Goal: Task Accomplishment & Management: Use online tool/utility

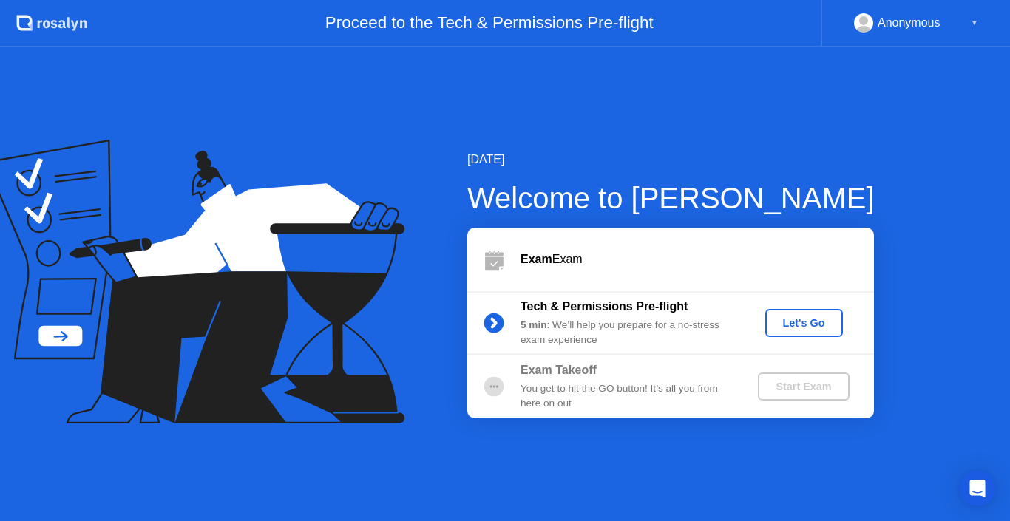
click at [778, 320] on div "Let's Go" at bounding box center [804, 323] width 66 height 12
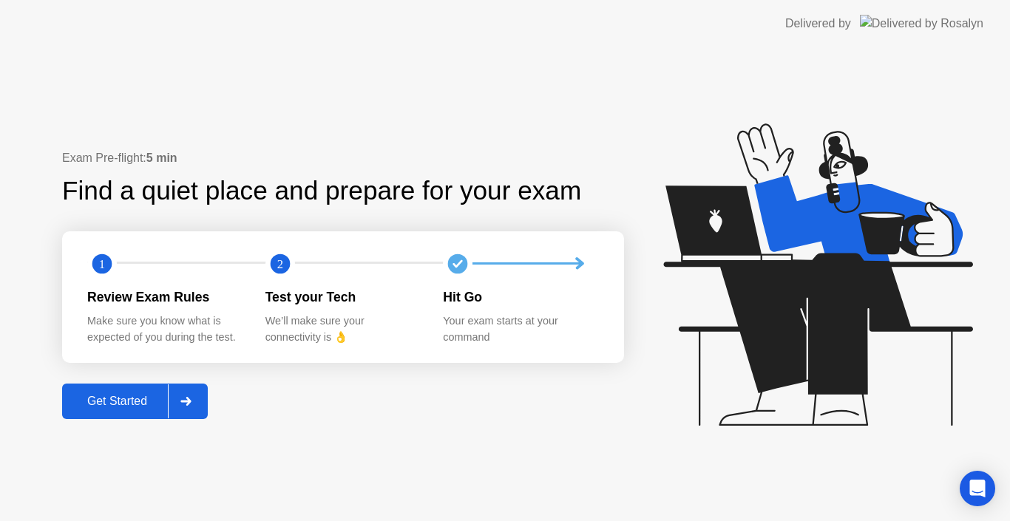
click at [152, 398] on div "Get Started" at bounding box center [117, 401] width 101 height 13
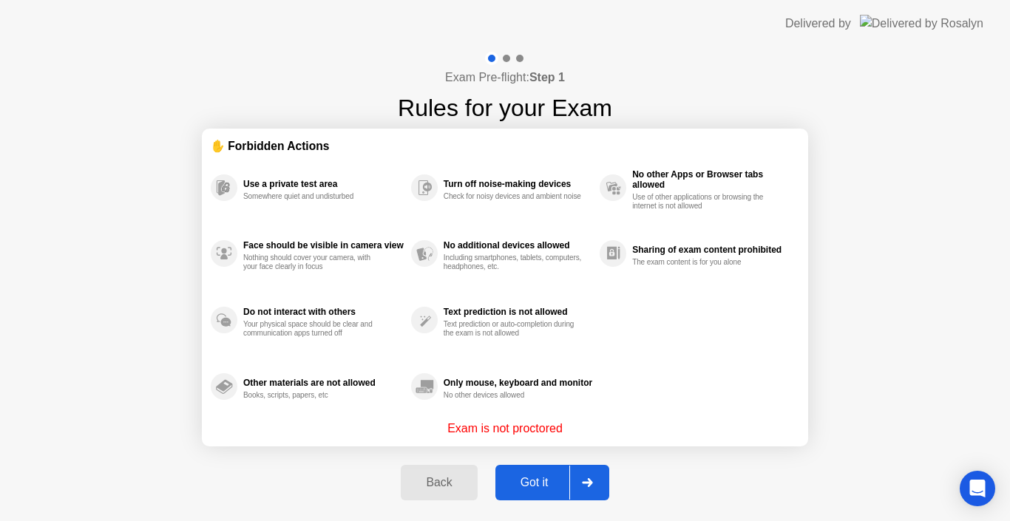
click at [530, 425] on p "Exam is not proctored" at bounding box center [504, 429] width 115 height 18
click at [541, 484] on div "Got it" at bounding box center [535, 482] width 70 height 13
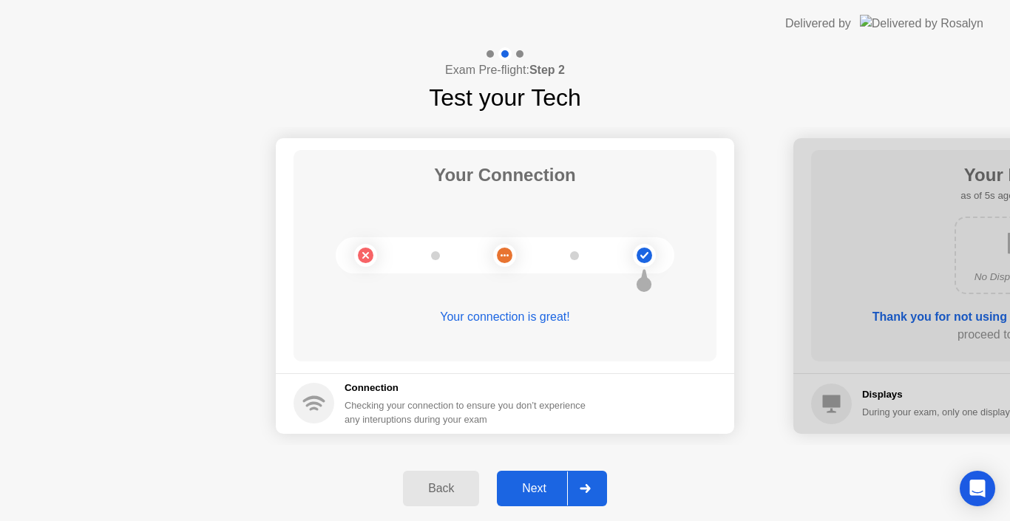
click at [413, 489] on div "Back" at bounding box center [441, 488] width 67 height 13
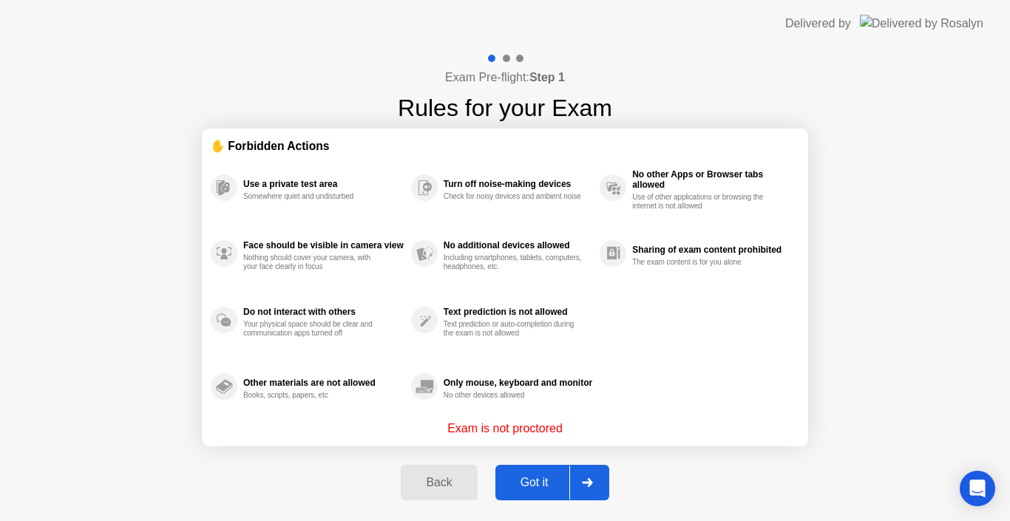
click at [554, 483] on div "Got it" at bounding box center [535, 482] width 70 height 13
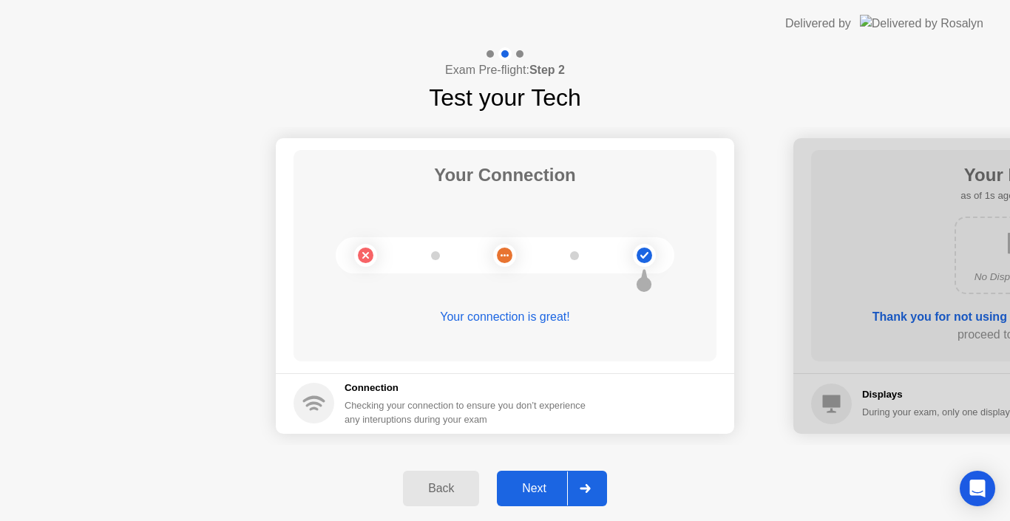
click at [538, 487] on div "Next" at bounding box center [534, 488] width 66 height 13
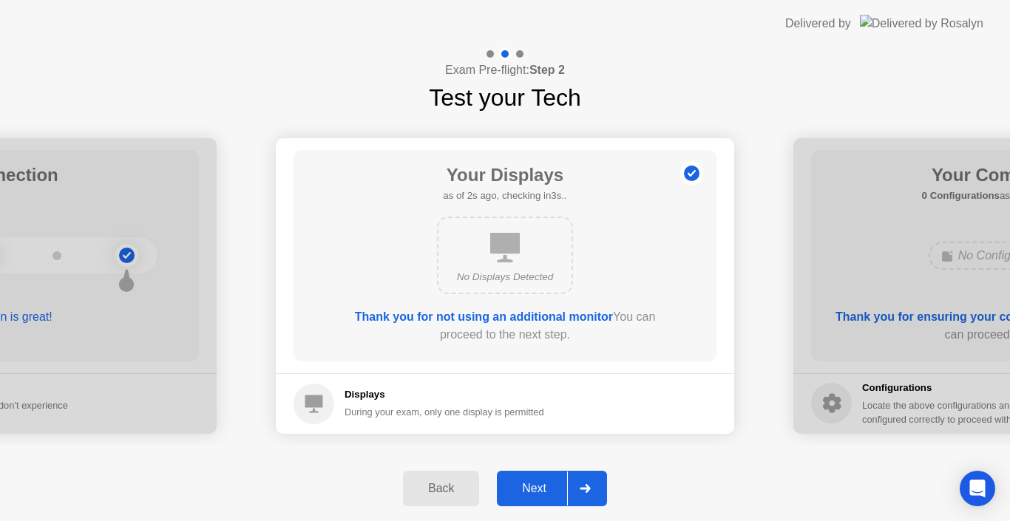
click at [538, 487] on div "Next" at bounding box center [534, 488] width 66 height 13
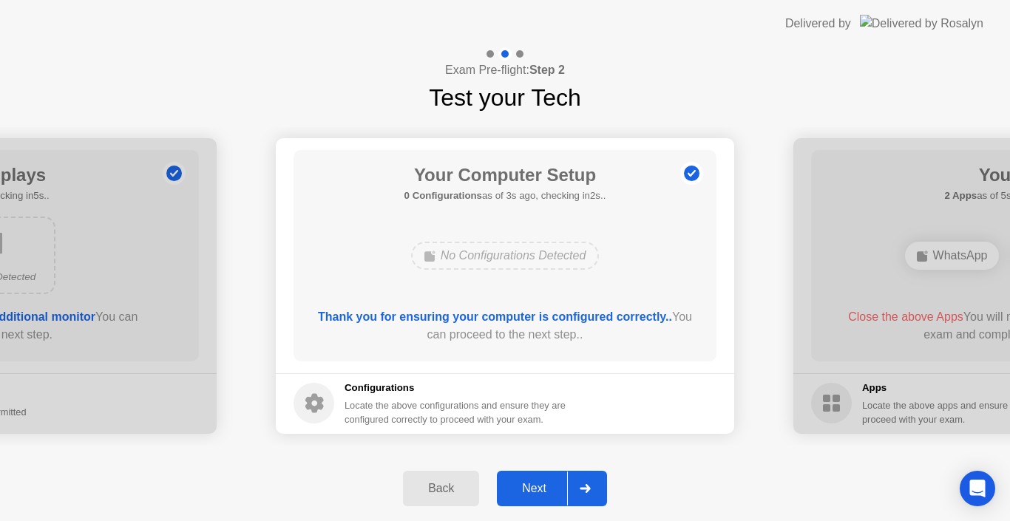
click at [531, 487] on div "Next" at bounding box center [534, 488] width 66 height 13
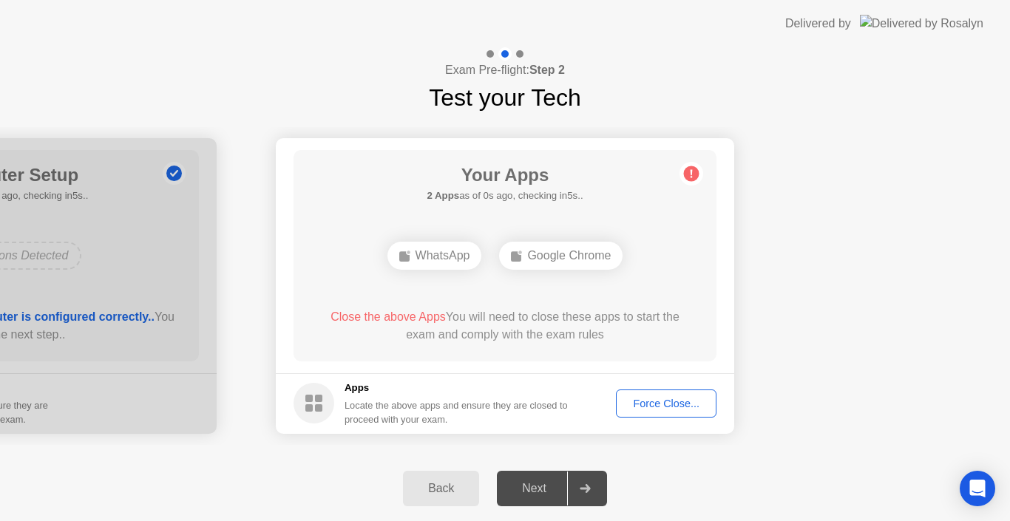
click at [643, 408] on div "Force Close..." at bounding box center [666, 404] width 90 height 12
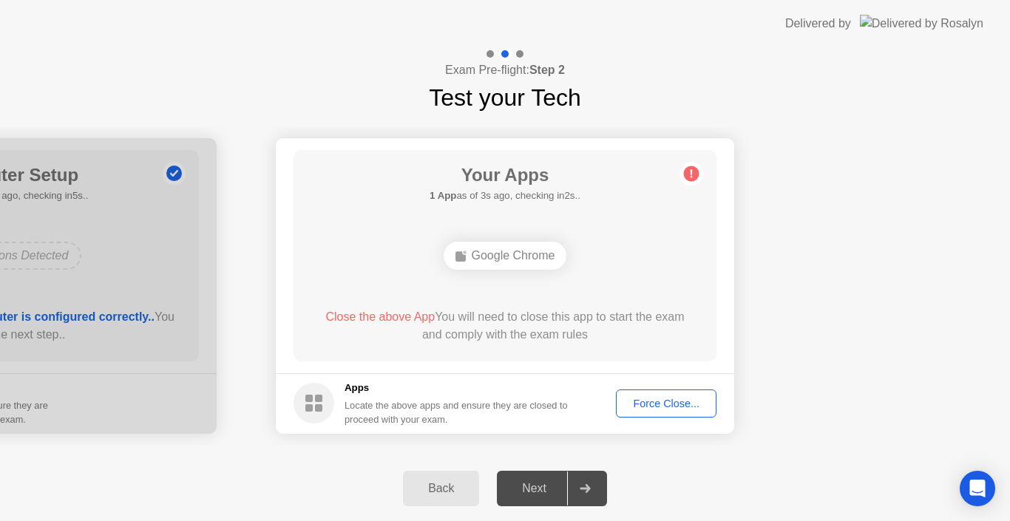
click at [521, 263] on div "Google Chrome" at bounding box center [506, 256] width 124 height 28
click at [630, 392] on button "Force Close..." at bounding box center [666, 404] width 101 height 28
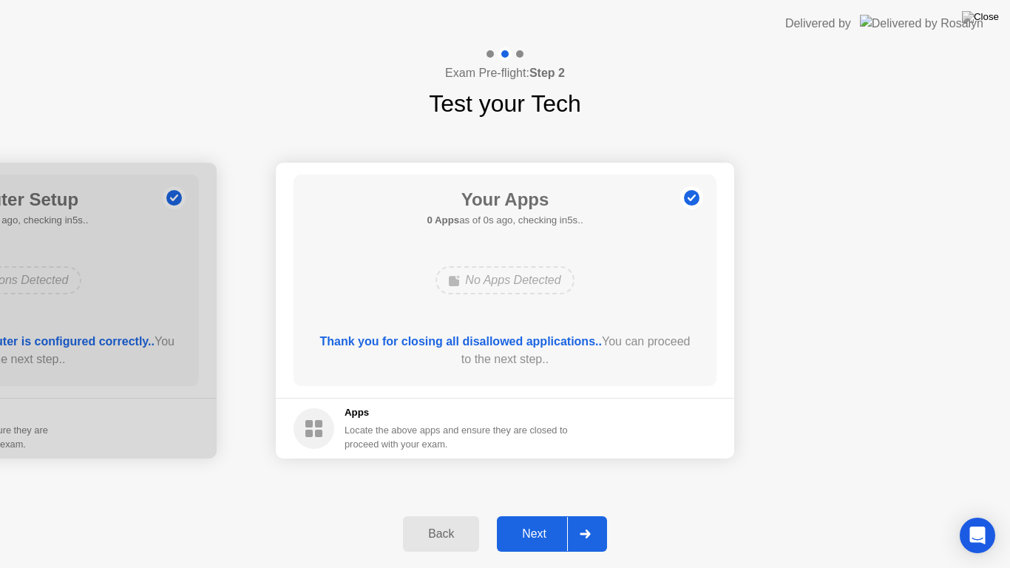
click at [541, 521] on div "Next" at bounding box center [534, 533] width 66 height 13
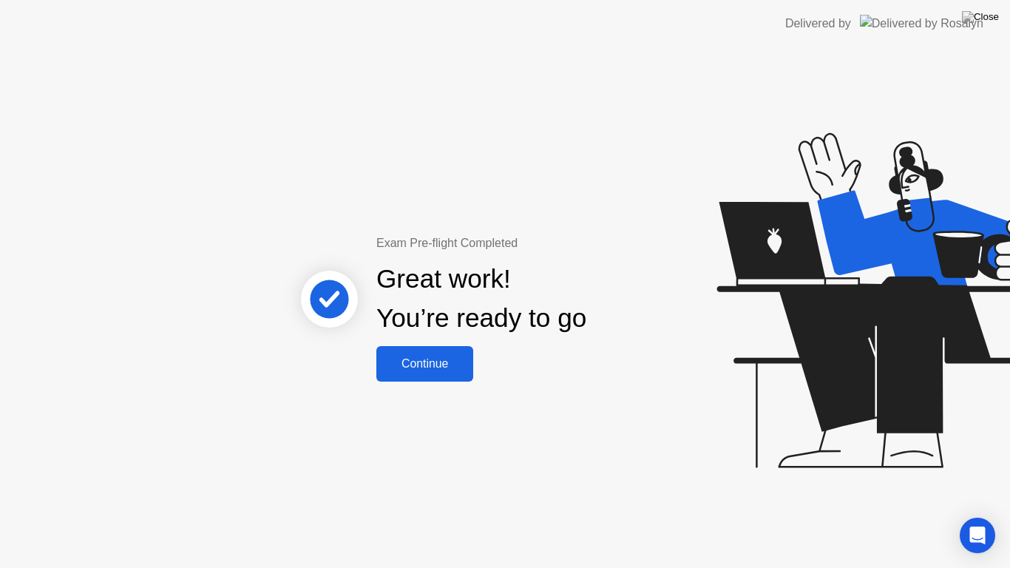
click at [425, 357] on div "Continue" at bounding box center [425, 363] width 88 height 13
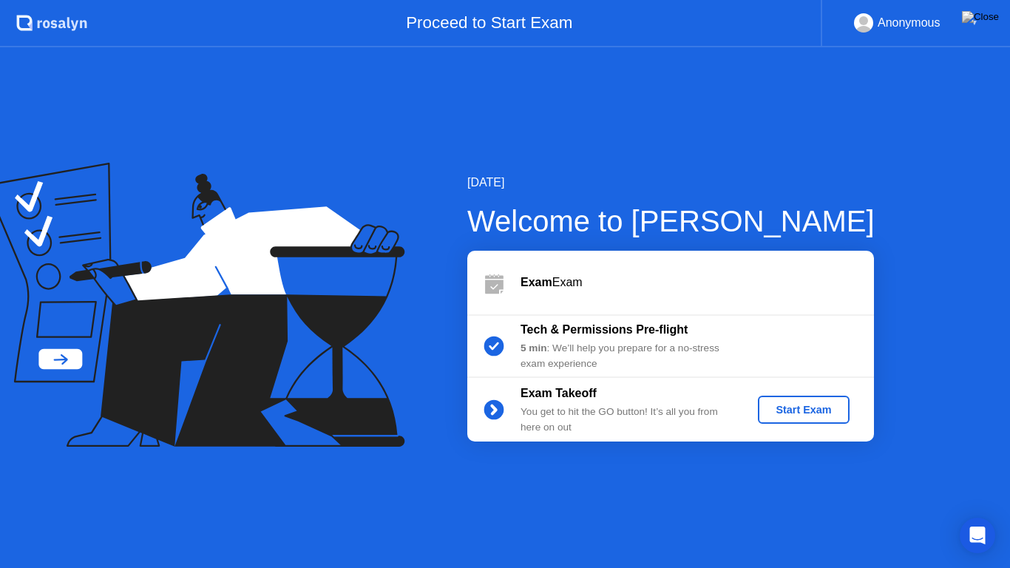
click at [800, 413] on div "Start Exam" at bounding box center [803, 410] width 79 height 12
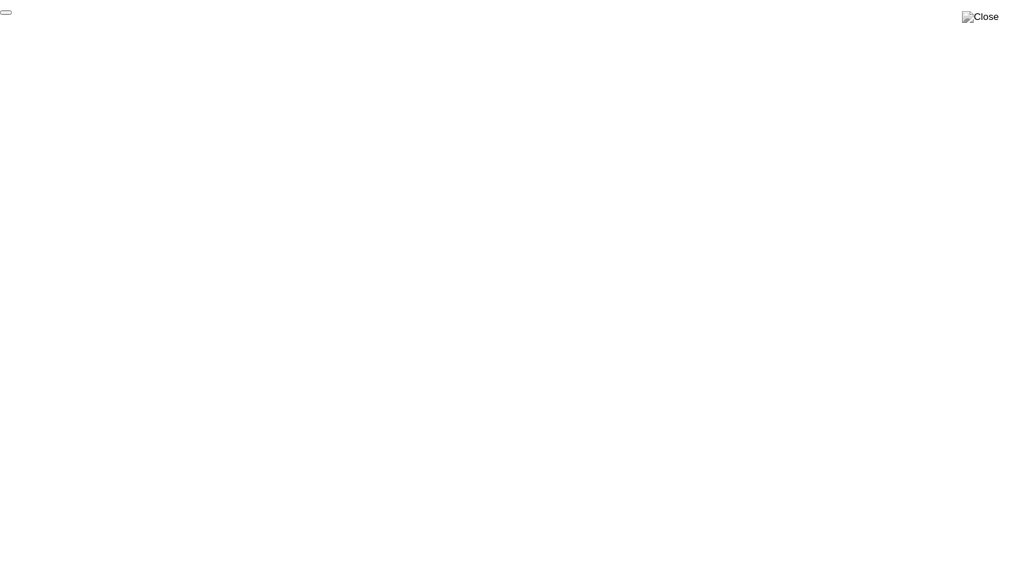
click div "End Proctoring Session"
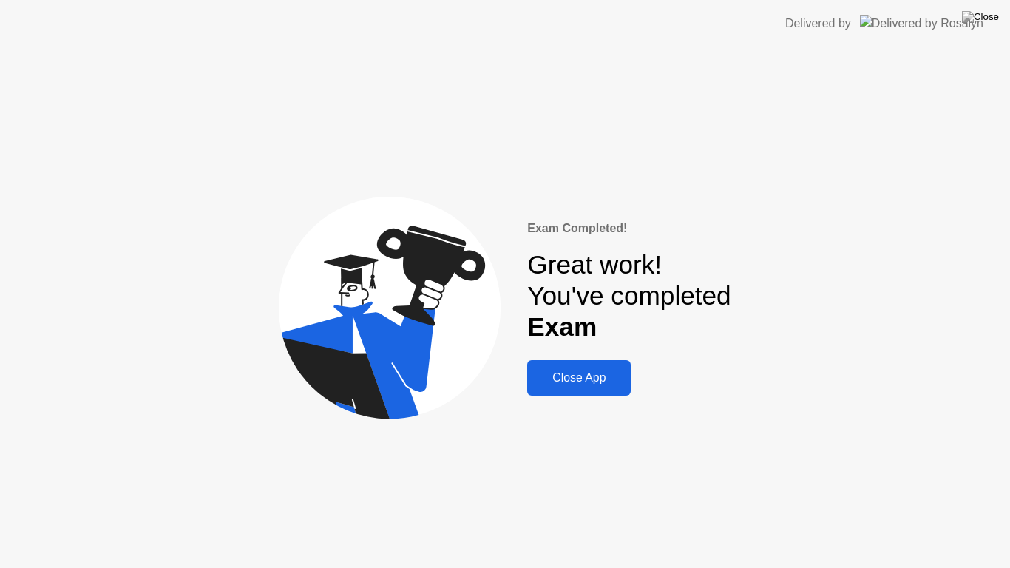
click at [583, 365] on button "Close App" at bounding box center [579, 378] width 104 height 36
